Goal: Task Accomplishment & Management: Complete application form

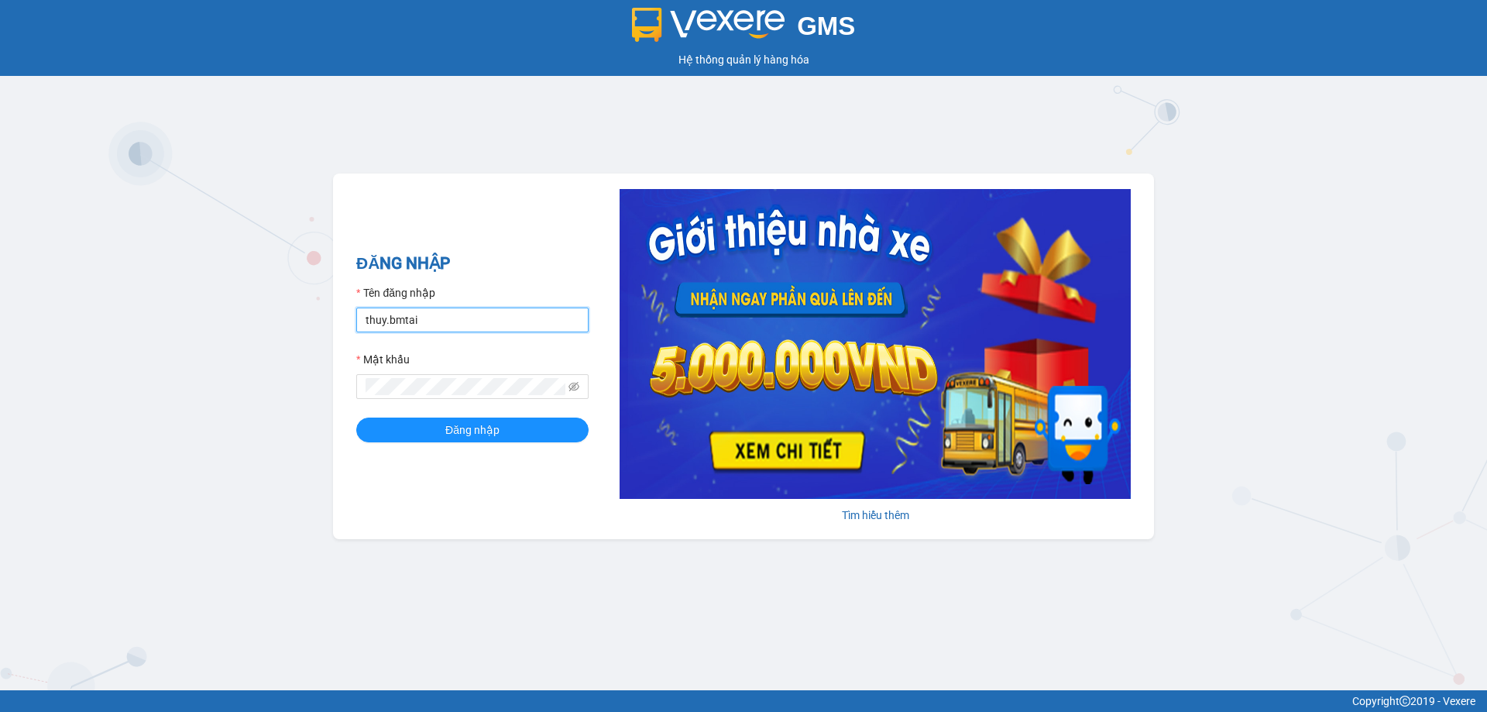
click at [483, 327] on input "thuy.bmtai" at bounding box center [472, 319] width 232 height 25
type input "hoangvinh.bmtai"
click at [510, 433] on button "Đăng nhập" at bounding box center [472, 429] width 232 height 25
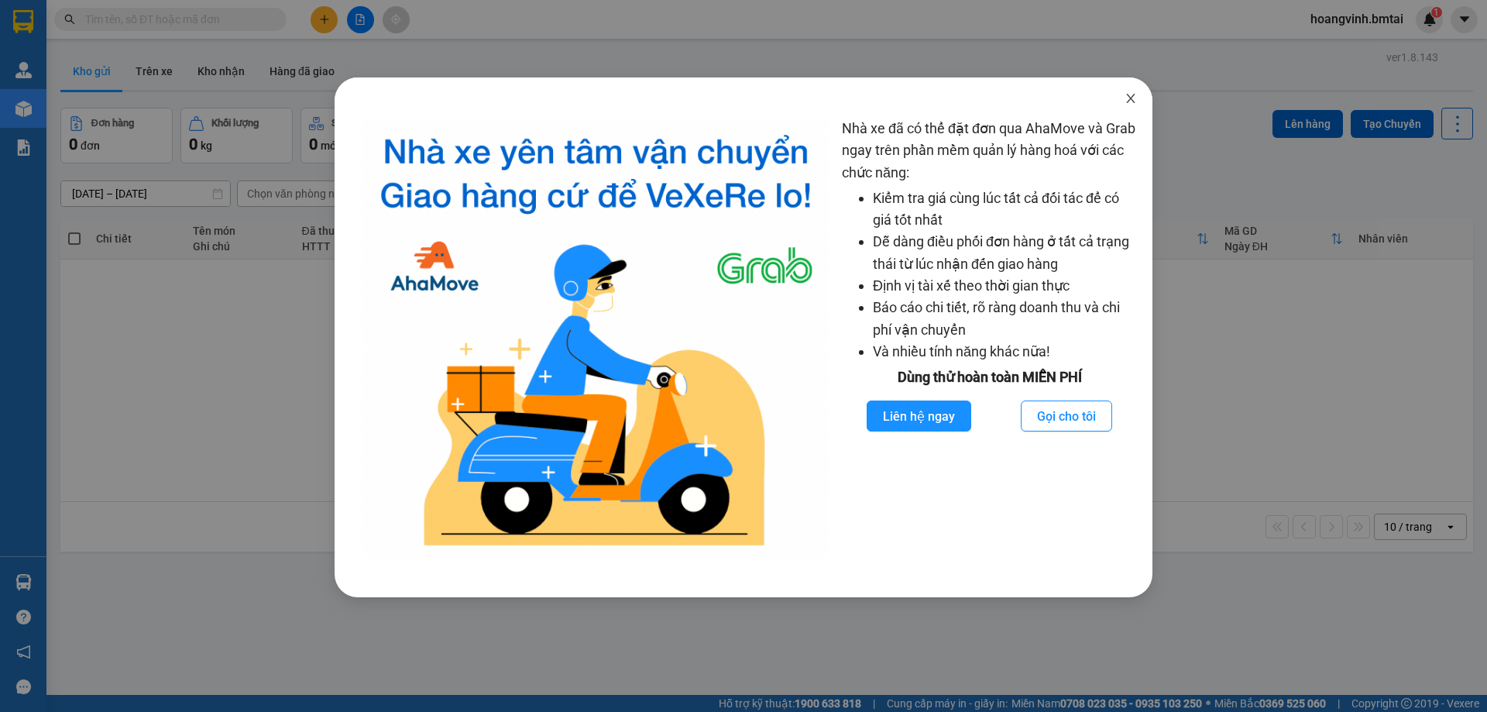
click at [1138, 98] on span "Close" at bounding box center [1130, 98] width 43 height 43
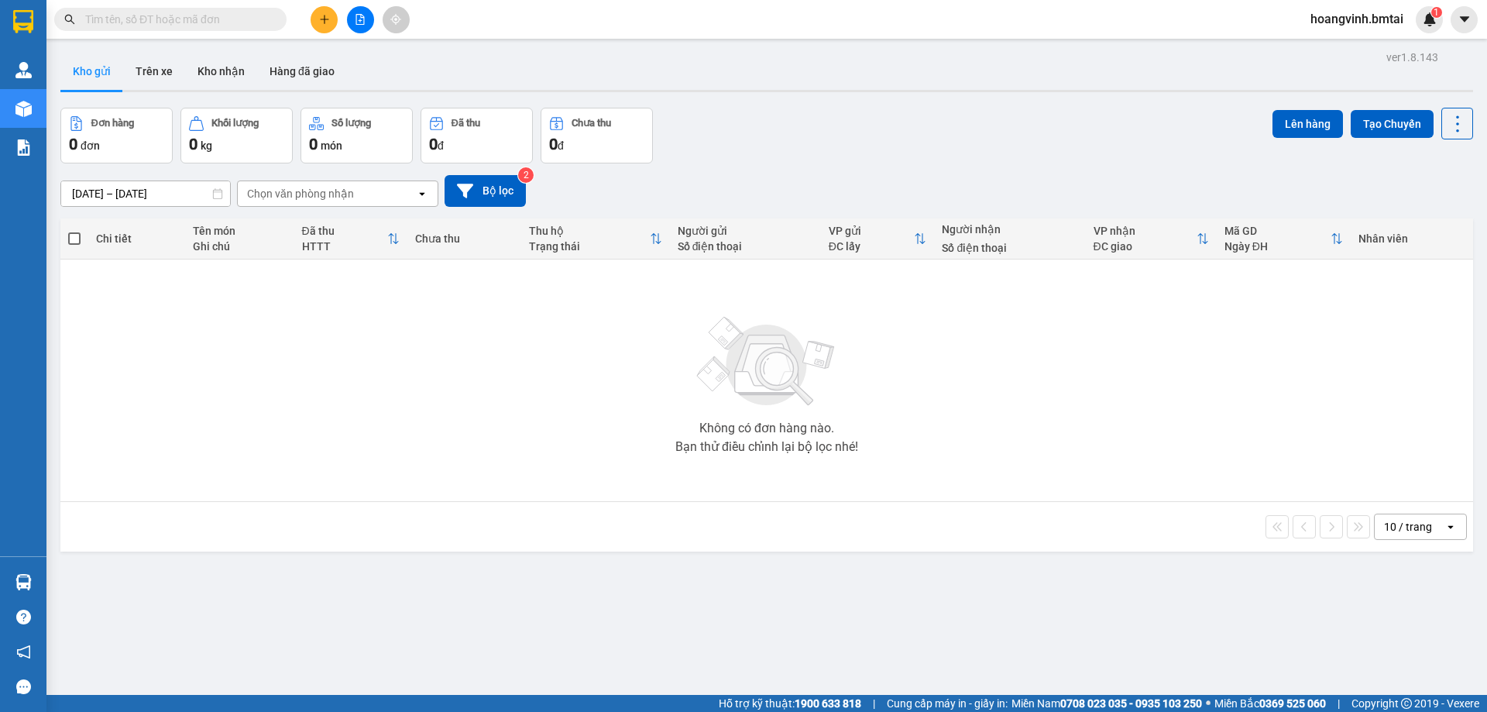
click at [323, 17] on icon "plus" at bounding box center [324, 19] width 11 height 11
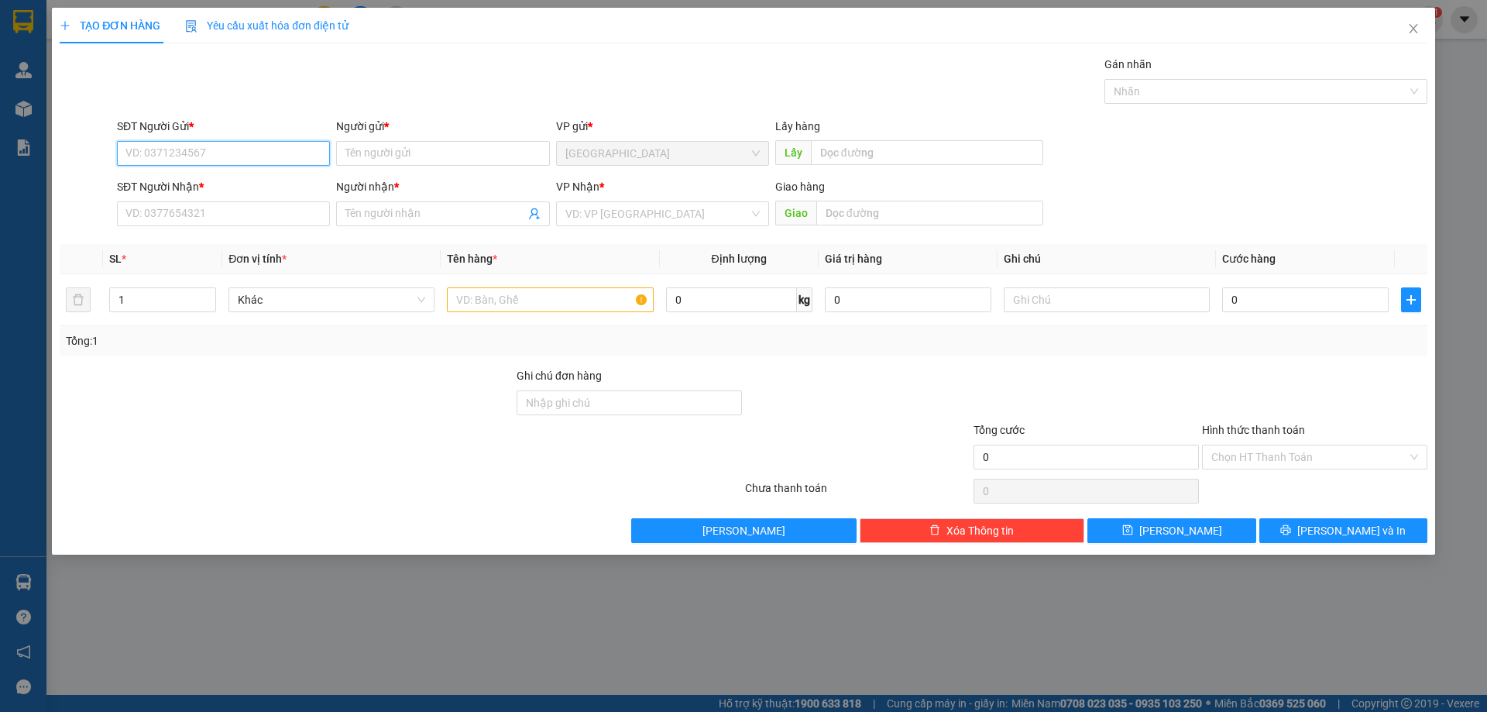
click at [181, 160] on input "SĐT Người Gửi *" at bounding box center [223, 153] width 213 height 25
click at [183, 180] on div "0935843687 - Hân" at bounding box center [223, 184] width 194 height 17
type input "0935843687"
type input "Hân"
type input "0933324527"
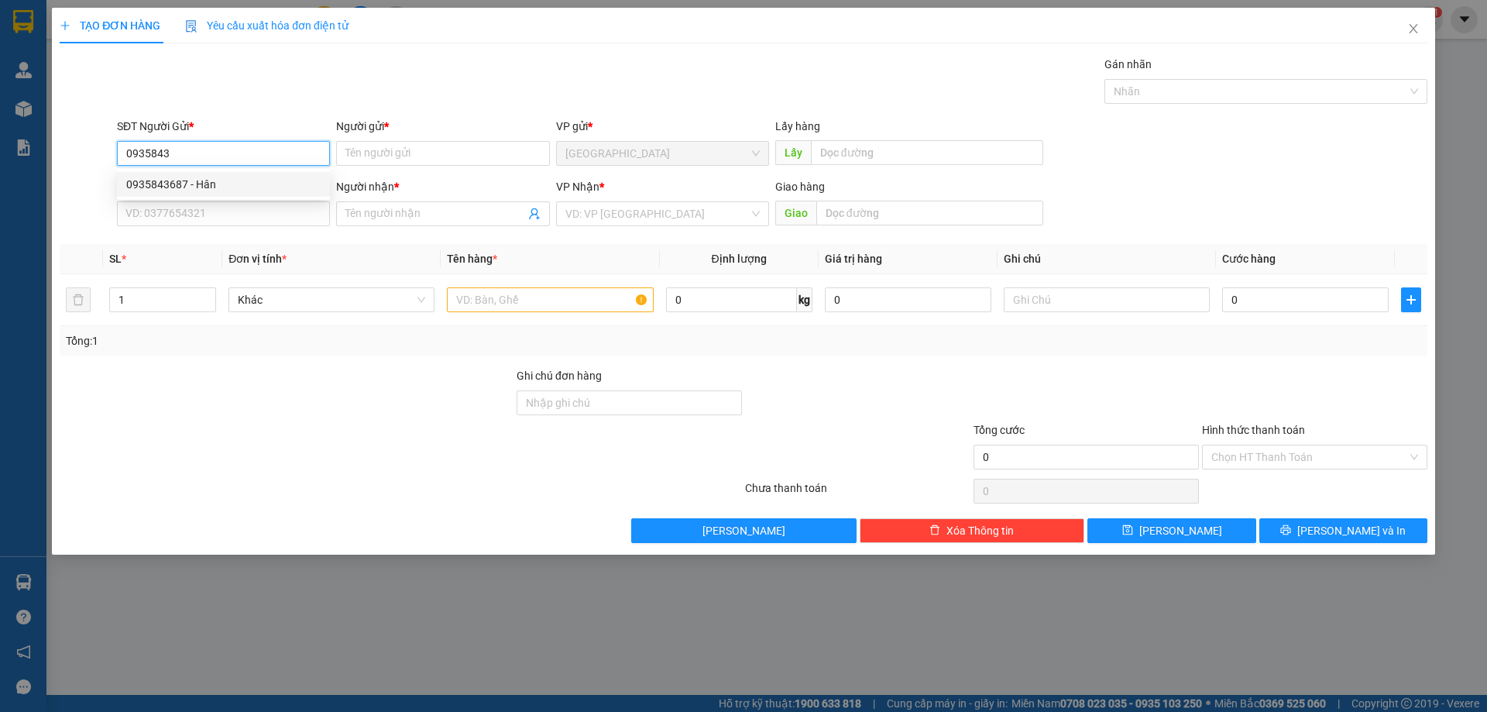
type input "[PERSON_NAME]"
type input "40.000"
type input "0935843687"
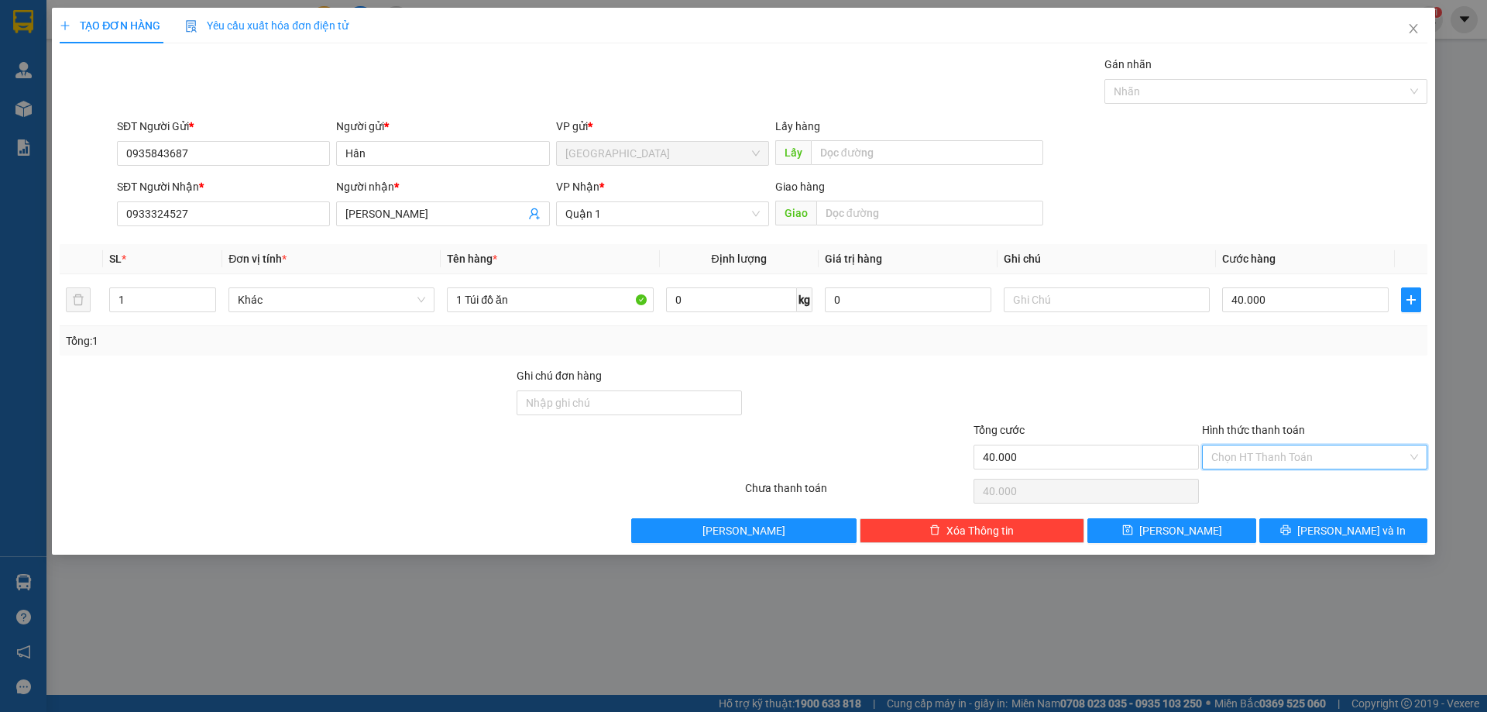
click at [1256, 462] on input "Hình thức thanh toán" at bounding box center [1309, 456] width 196 height 23
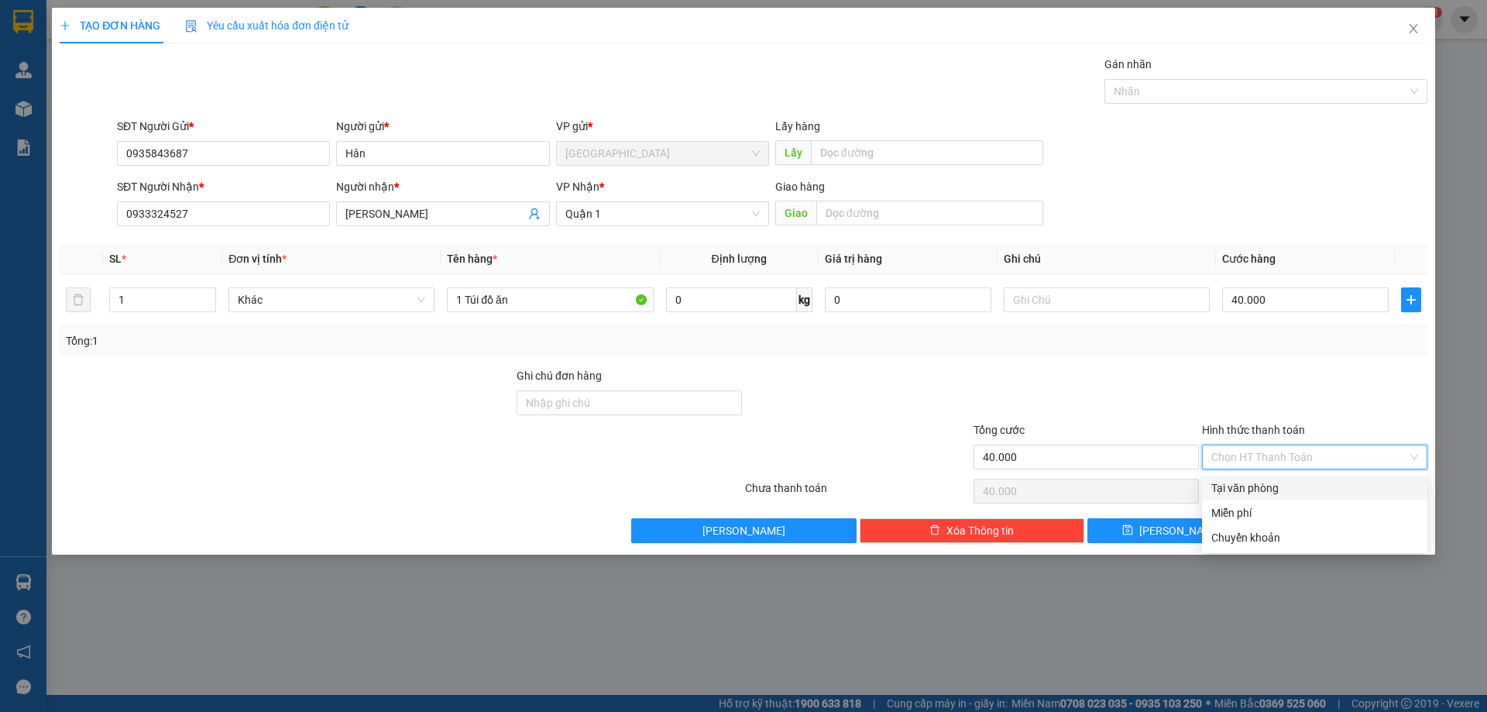
click at [1230, 396] on div at bounding box center [1314, 394] width 228 height 54
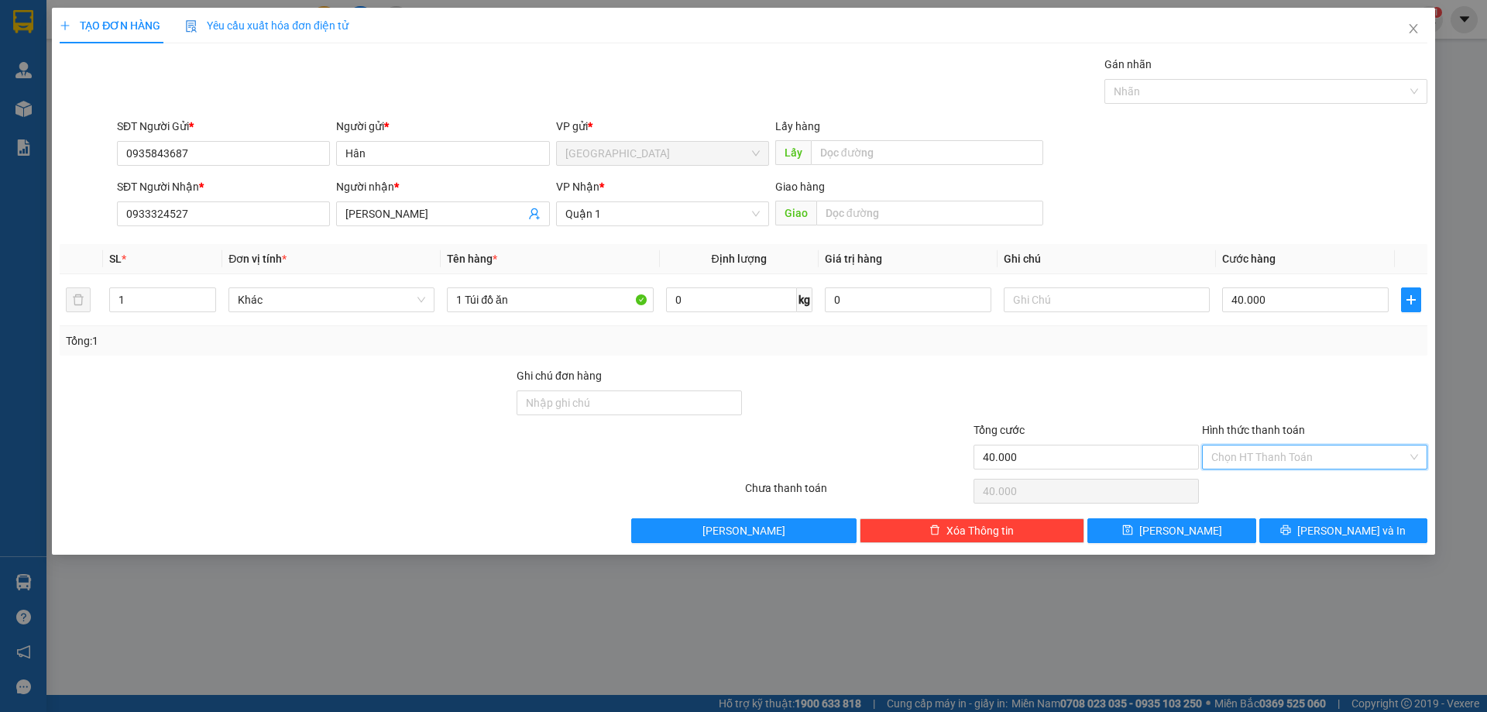
click at [1267, 459] on input "Hình thức thanh toán" at bounding box center [1309, 456] width 196 height 23
click at [1255, 531] on div "Chuyển khoản" at bounding box center [1314, 537] width 207 height 17
type input "0"
click at [1194, 359] on div "Transit Pickup Surcharge Ids Transit Deliver Surcharge Ids Transit Deliver Surc…" at bounding box center [744, 299] width 1368 height 487
click at [1291, 532] on icon "printer" at bounding box center [1285, 529] width 11 height 11
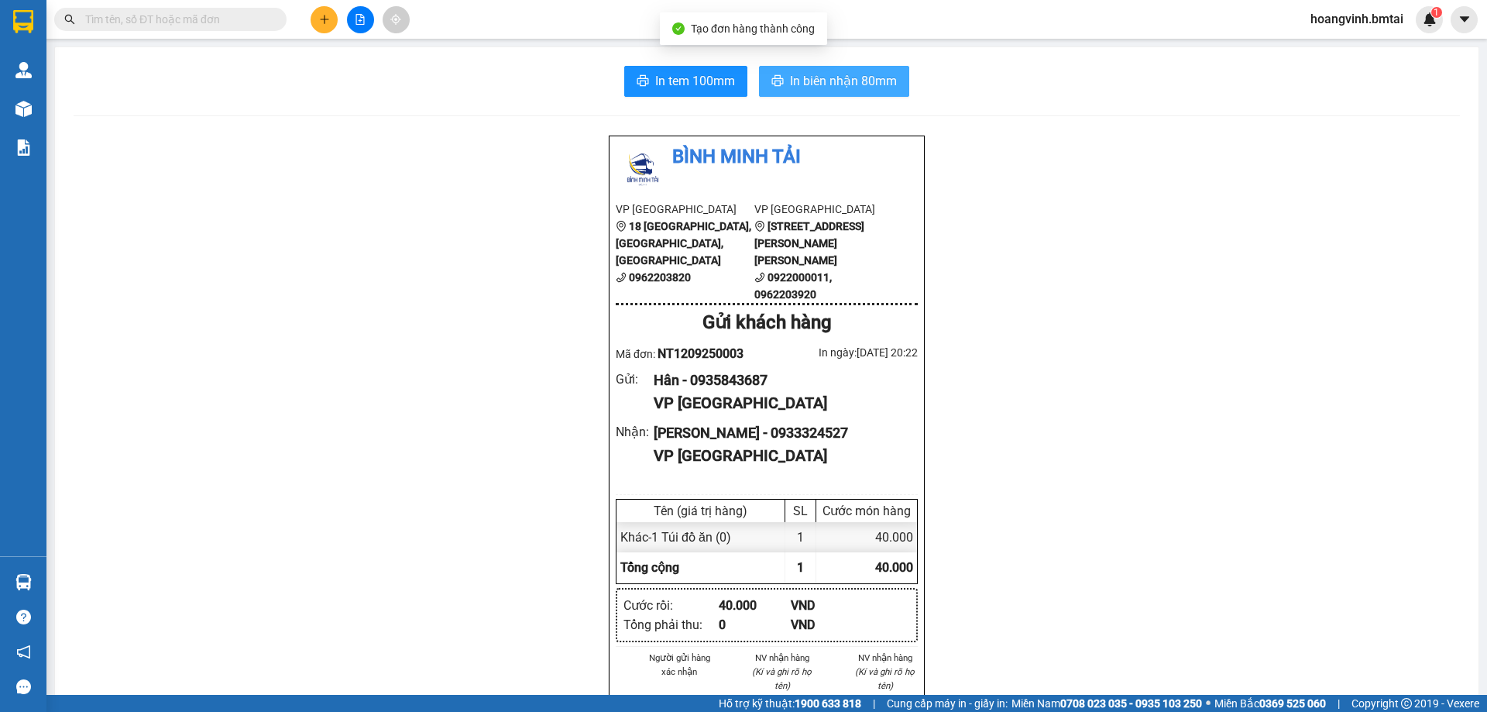
click at [843, 83] on span "In biên nhận 80mm" at bounding box center [843, 80] width 107 height 19
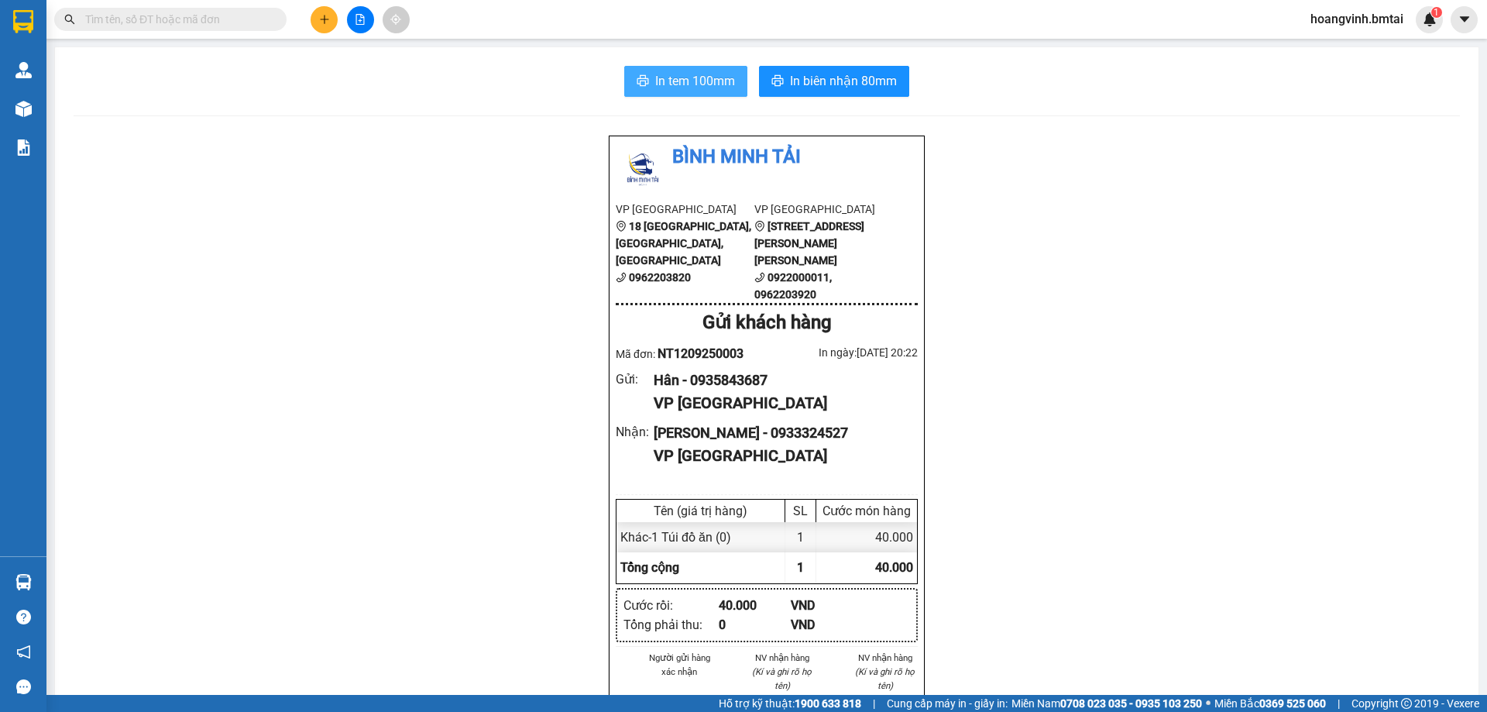
click at [642, 75] on icon "printer" at bounding box center [643, 80] width 12 height 12
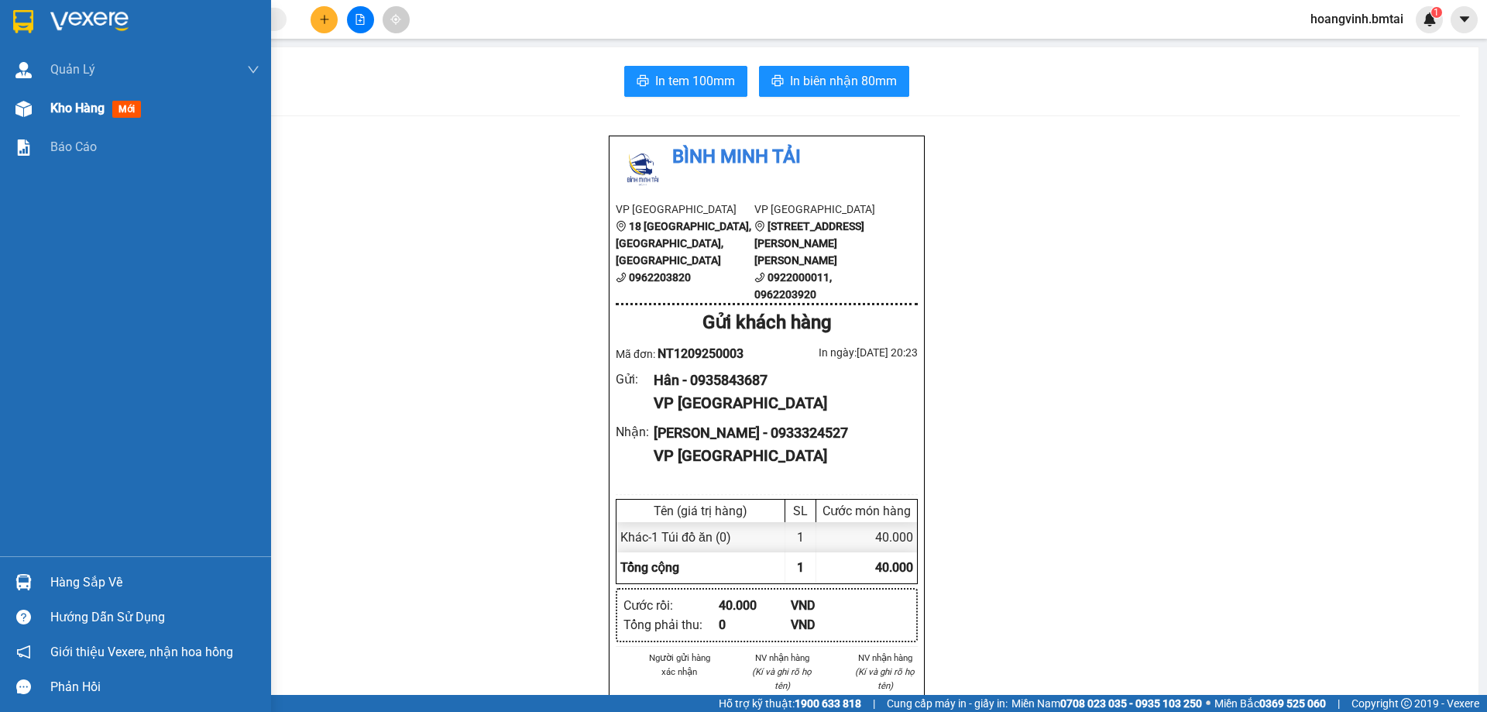
drag, startPoint x: 40, startPoint y: 106, endPoint x: 46, endPoint y: 85, distance: 21.8
click at [41, 104] on div "Kho hàng mới" at bounding box center [135, 108] width 271 height 39
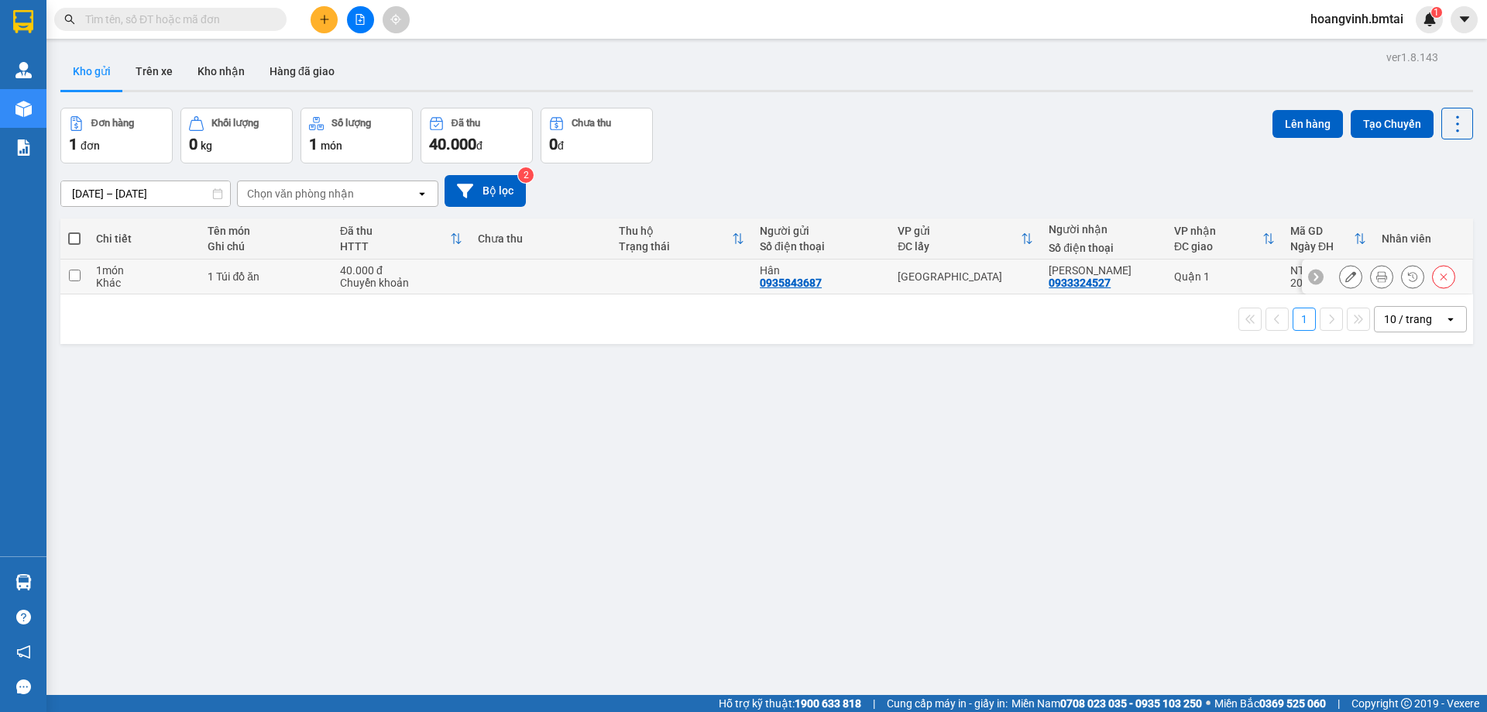
click at [77, 273] on input "checkbox" at bounding box center [75, 275] width 12 height 12
checkbox input "true"
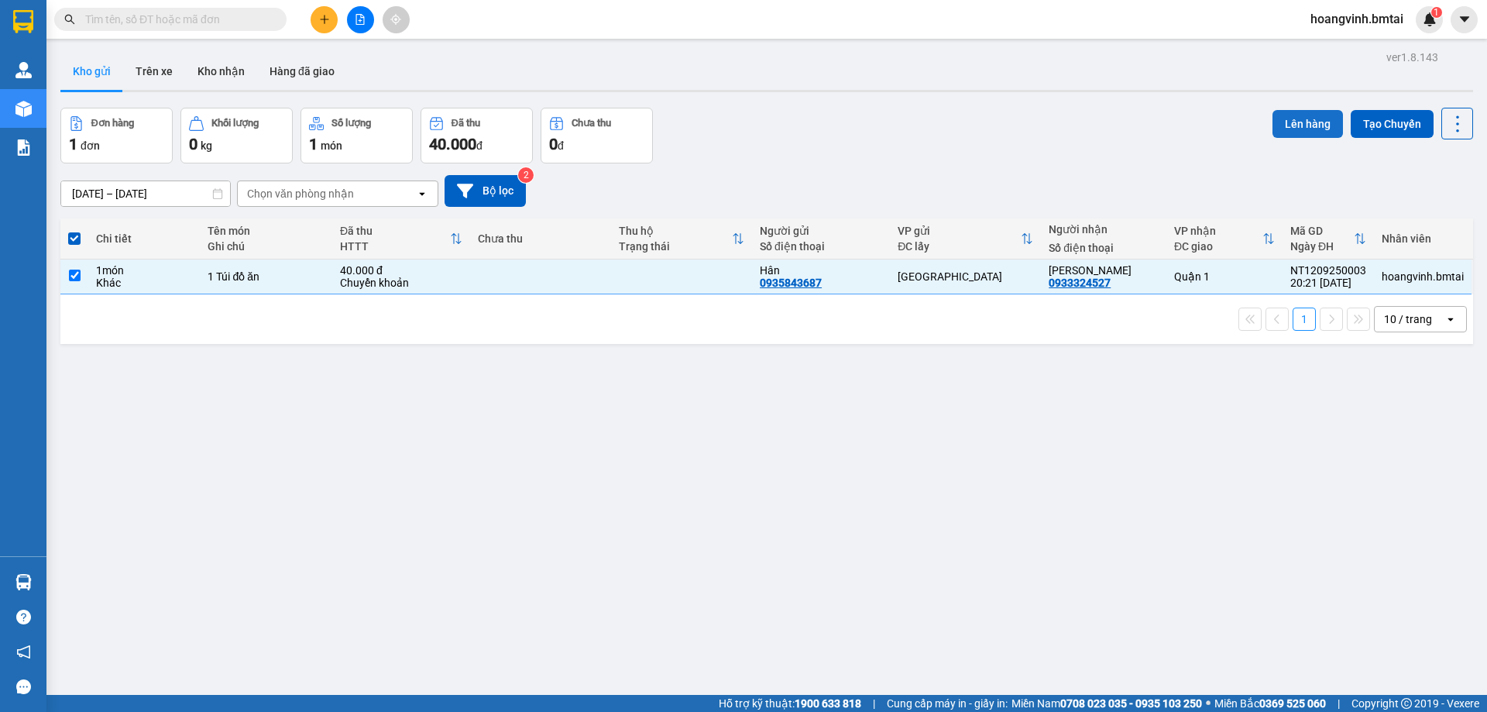
click at [1307, 113] on button "Lên hàng" at bounding box center [1307, 124] width 70 height 28
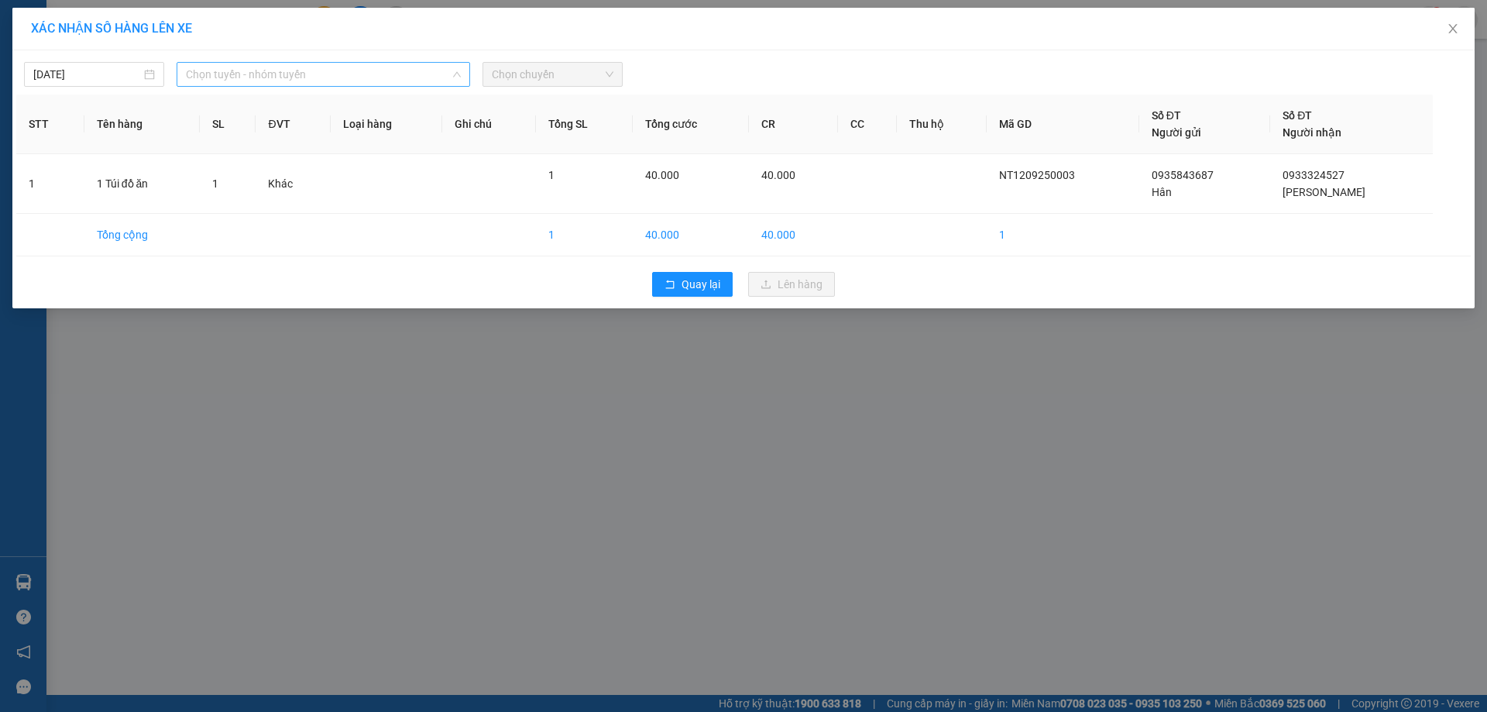
click at [393, 81] on span "Chọn tuyến - nhóm tuyến" at bounding box center [323, 74] width 275 height 23
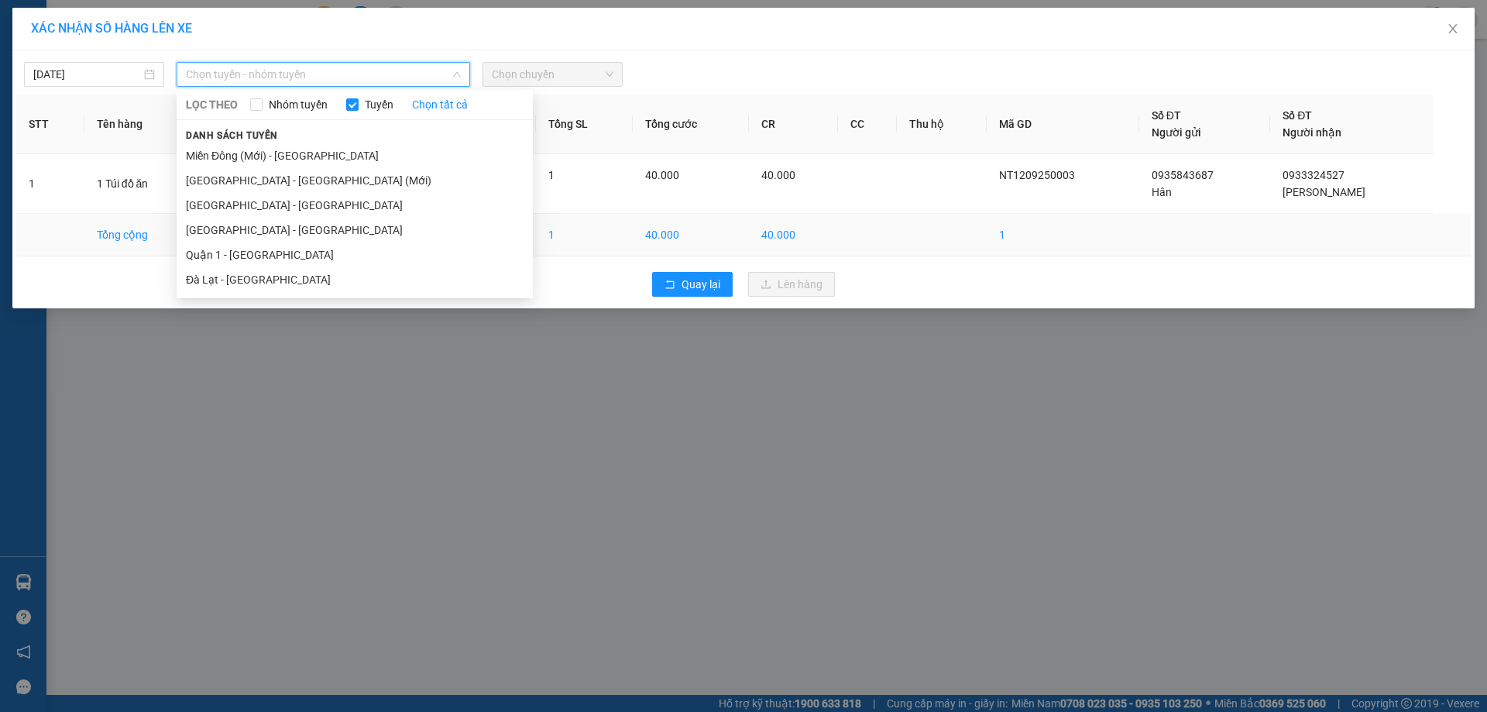
click at [282, 232] on li "[GEOGRAPHIC_DATA] - [GEOGRAPHIC_DATA]" at bounding box center [355, 230] width 356 height 25
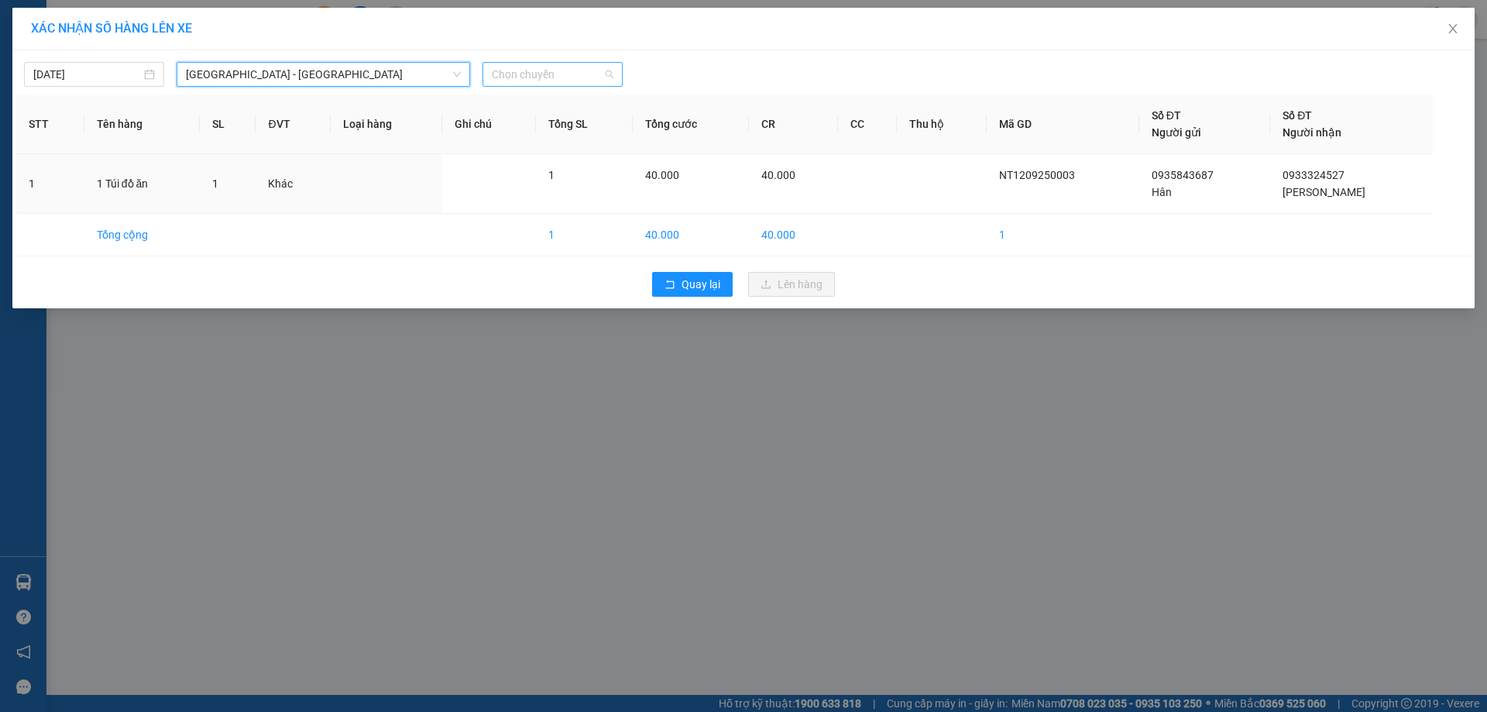
click at [561, 74] on span "Chọn chuyến" at bounding box center [553, 74] width 122 height 23
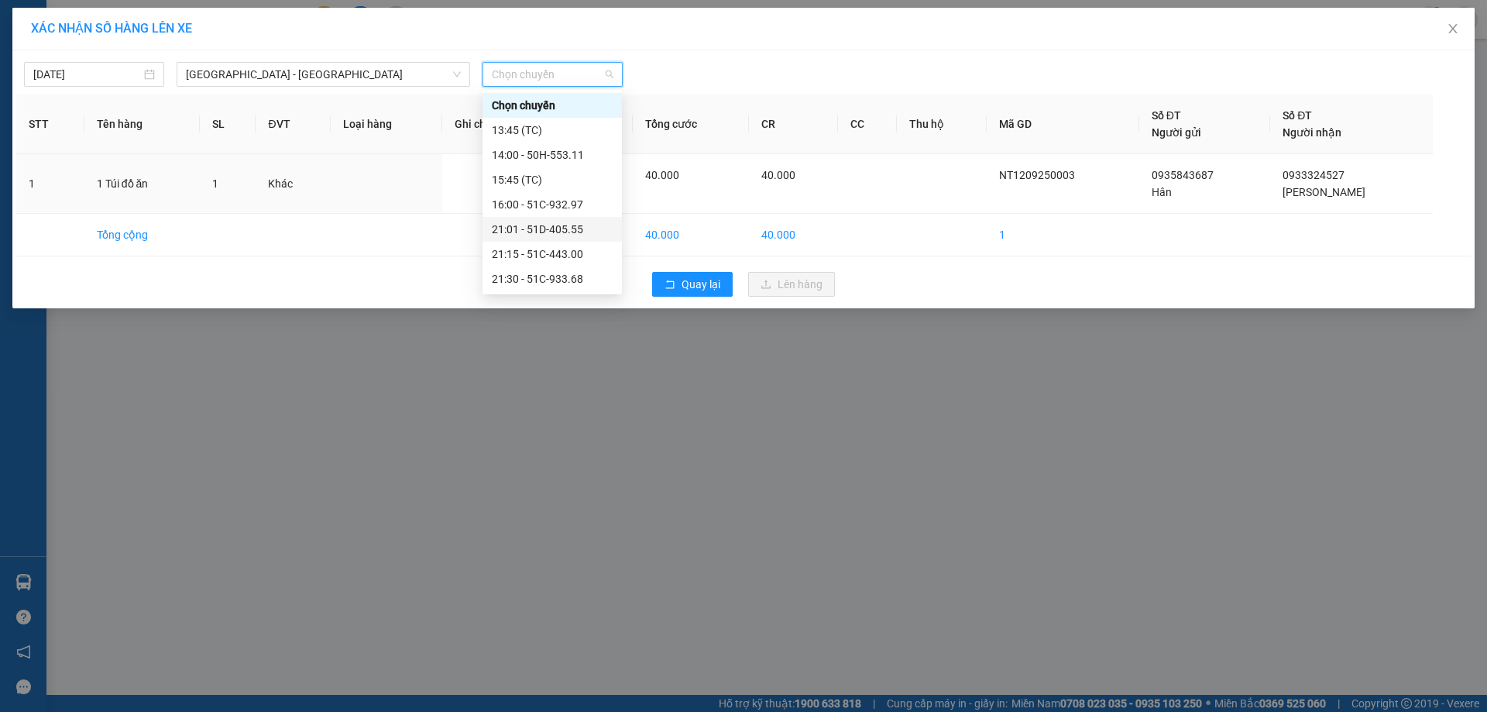
click at [570, 231] on div "21:01 - 51D-405.55" at bounding box center [552, 229] width 121 height 17
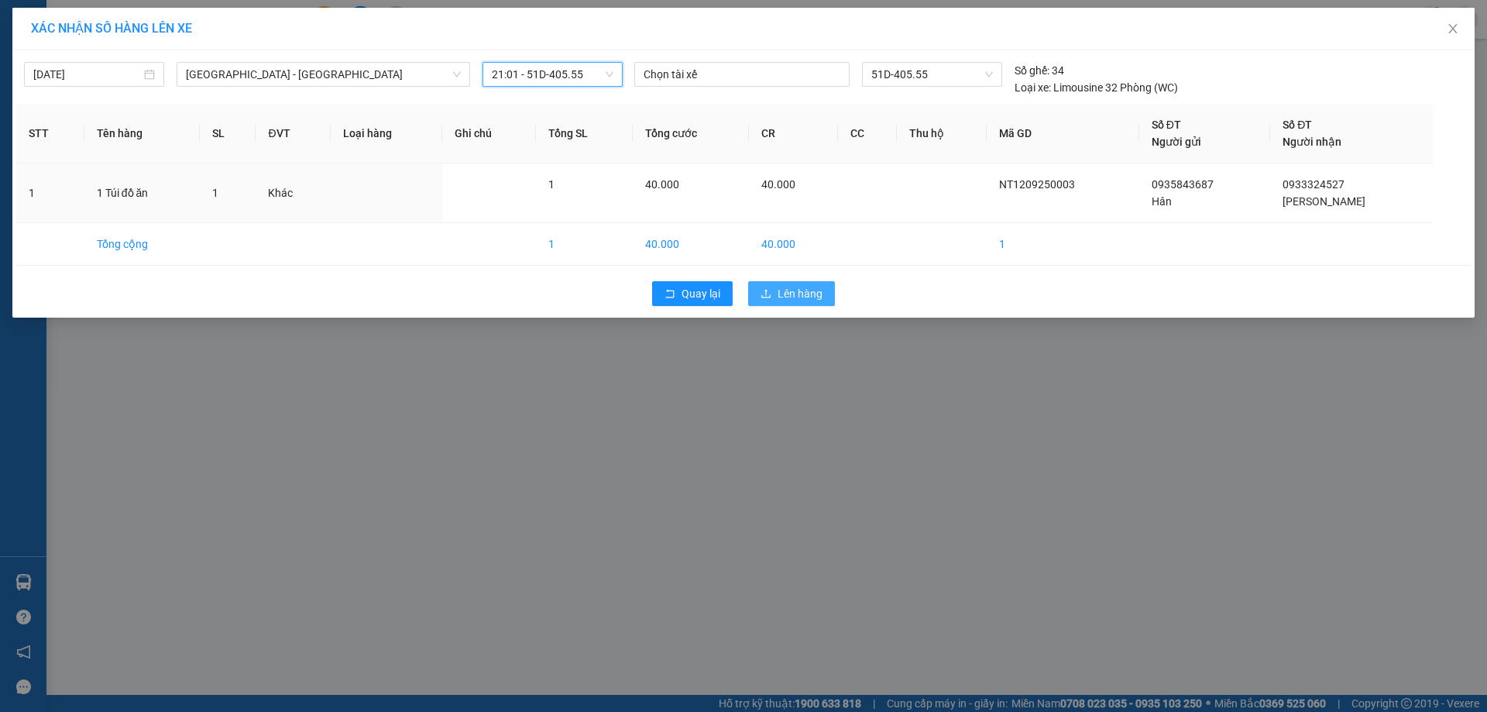
click at [807, 303] on button "Lên hàng" at bounding box center [791, 293] width 87 height 25
